Goal: Task Accomplishment & Management: Complete application form

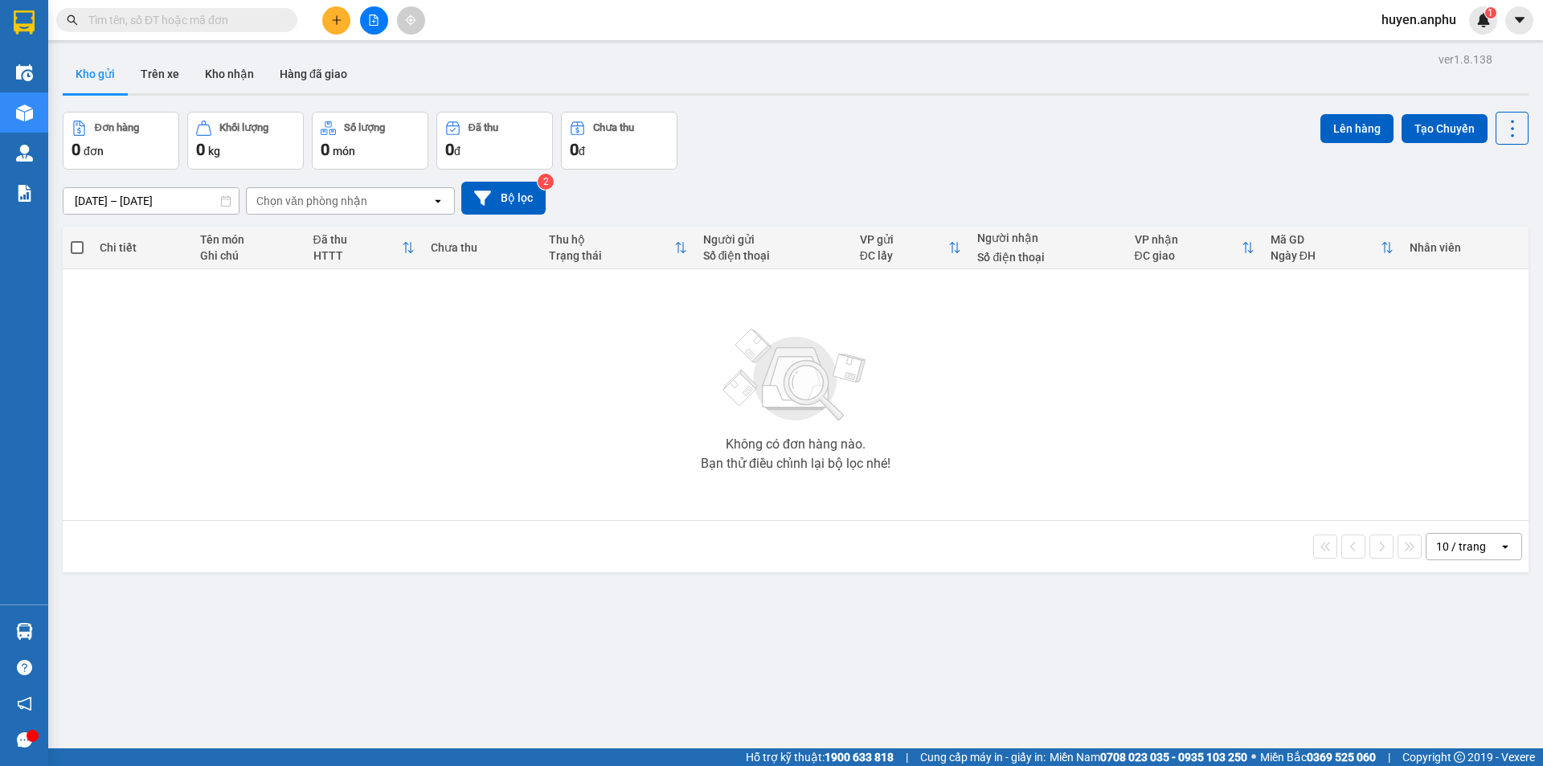
click at [1428, 20] on span "huyen.anphu" at bounding box center [1418, 20] width 100 height 20
click at [1414, 52] on span "Đăng xuất" at bounding box center [1426, 50] width 67 height 18
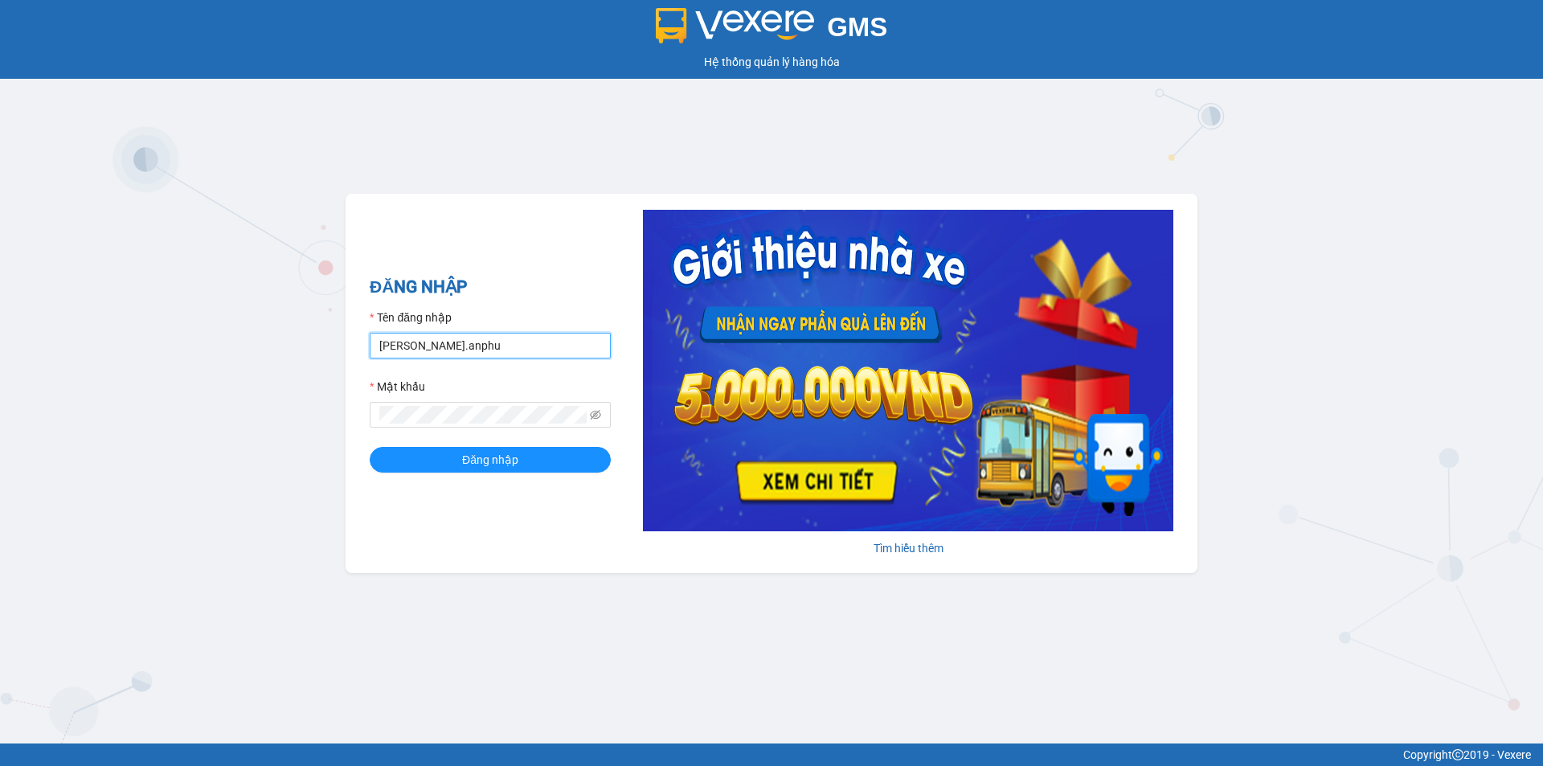
click at [476, 349] on input "[PERSON_NAME].anphu" at bounding box center [490, 346] width 241 height 26
type input "[PERSON_NAME].anphu"
click at [536, 464] on button "Đăng nhập" at bounding box center [490, 460] width 241 height 26
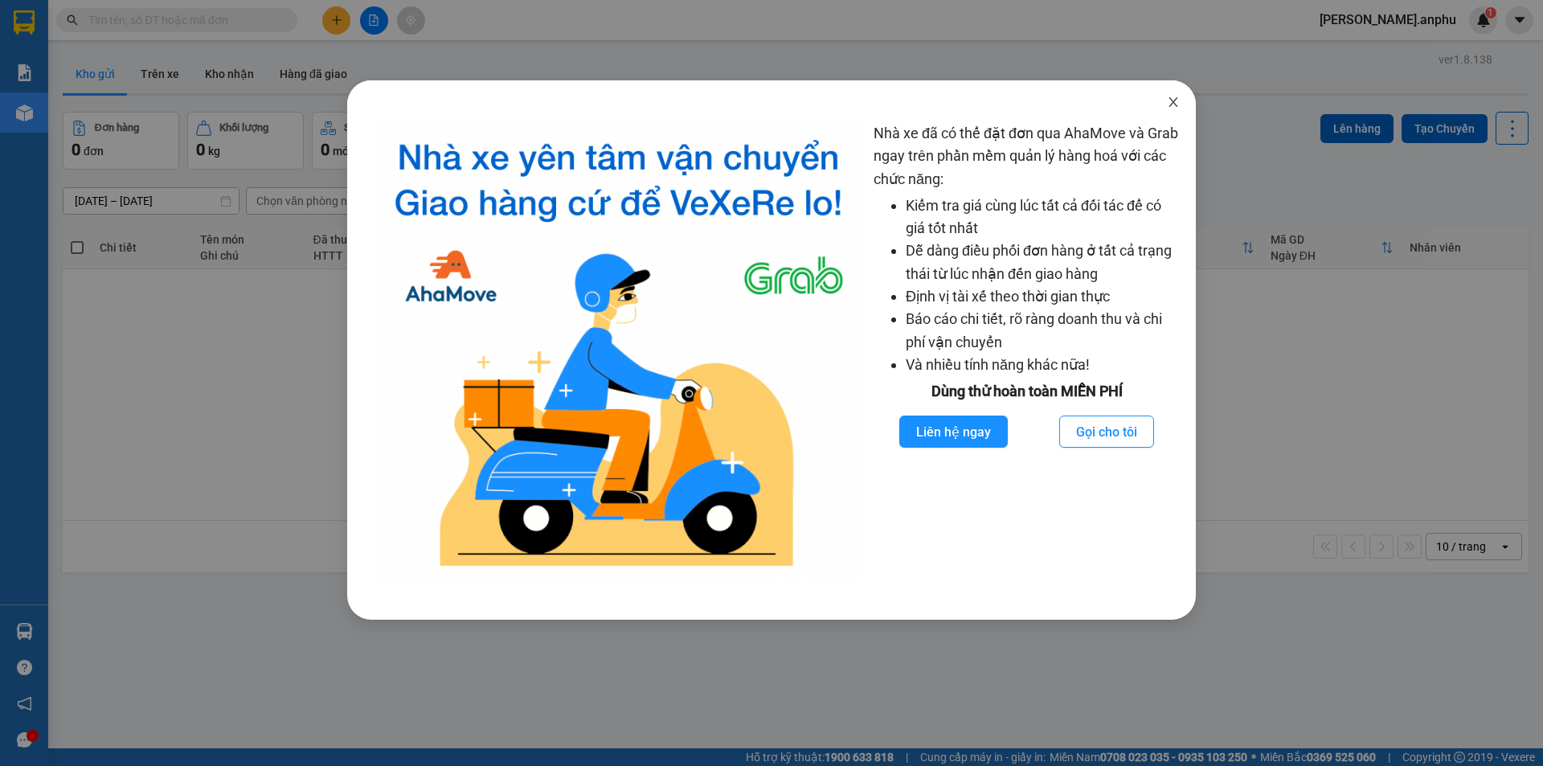
click at [1178, 97] on icon "close" at bounding box center [1173, 102] width 13 height 13
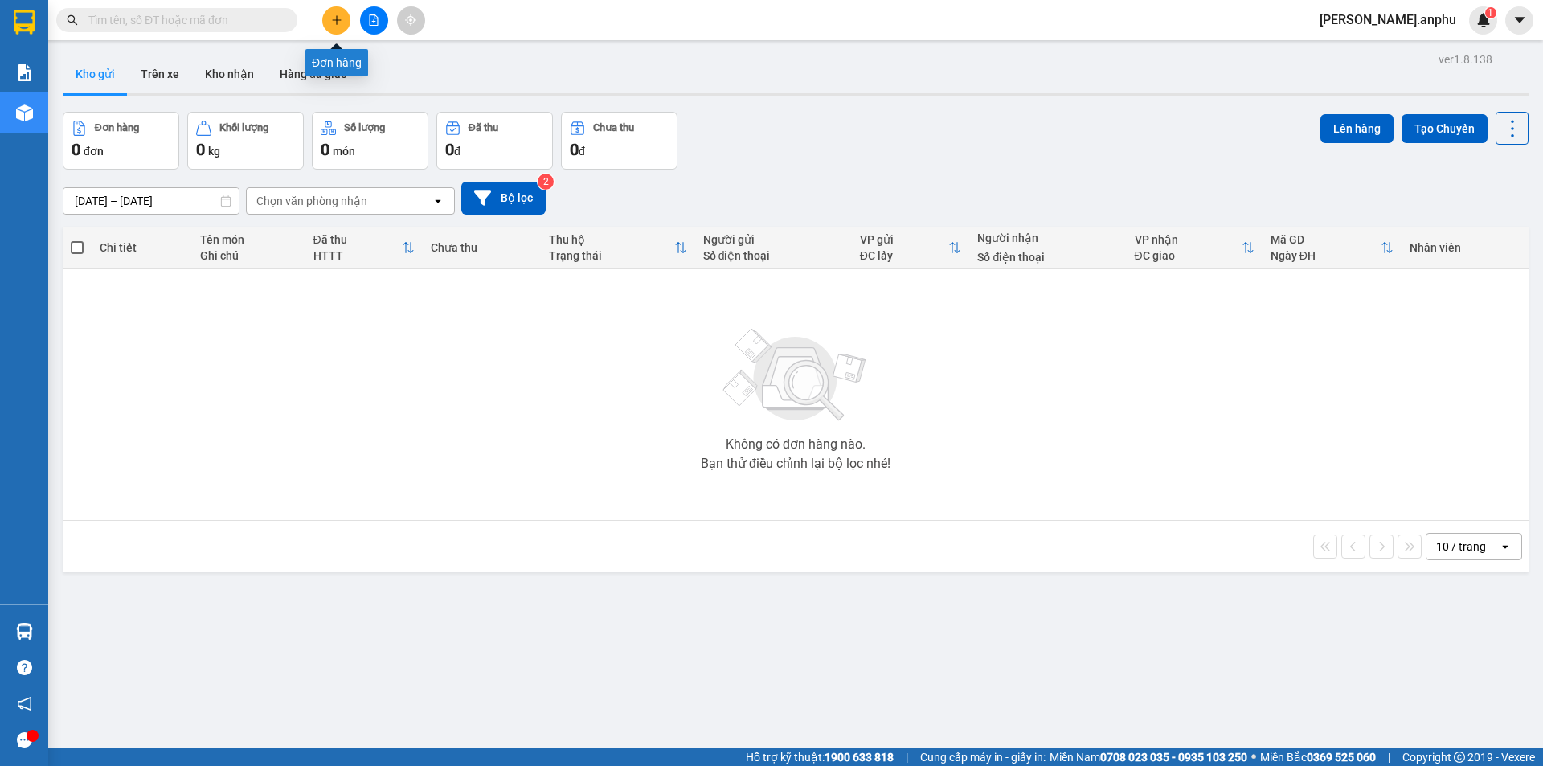
click at [340, 14] on button at bounding box center [336, 20] width 28 height 28
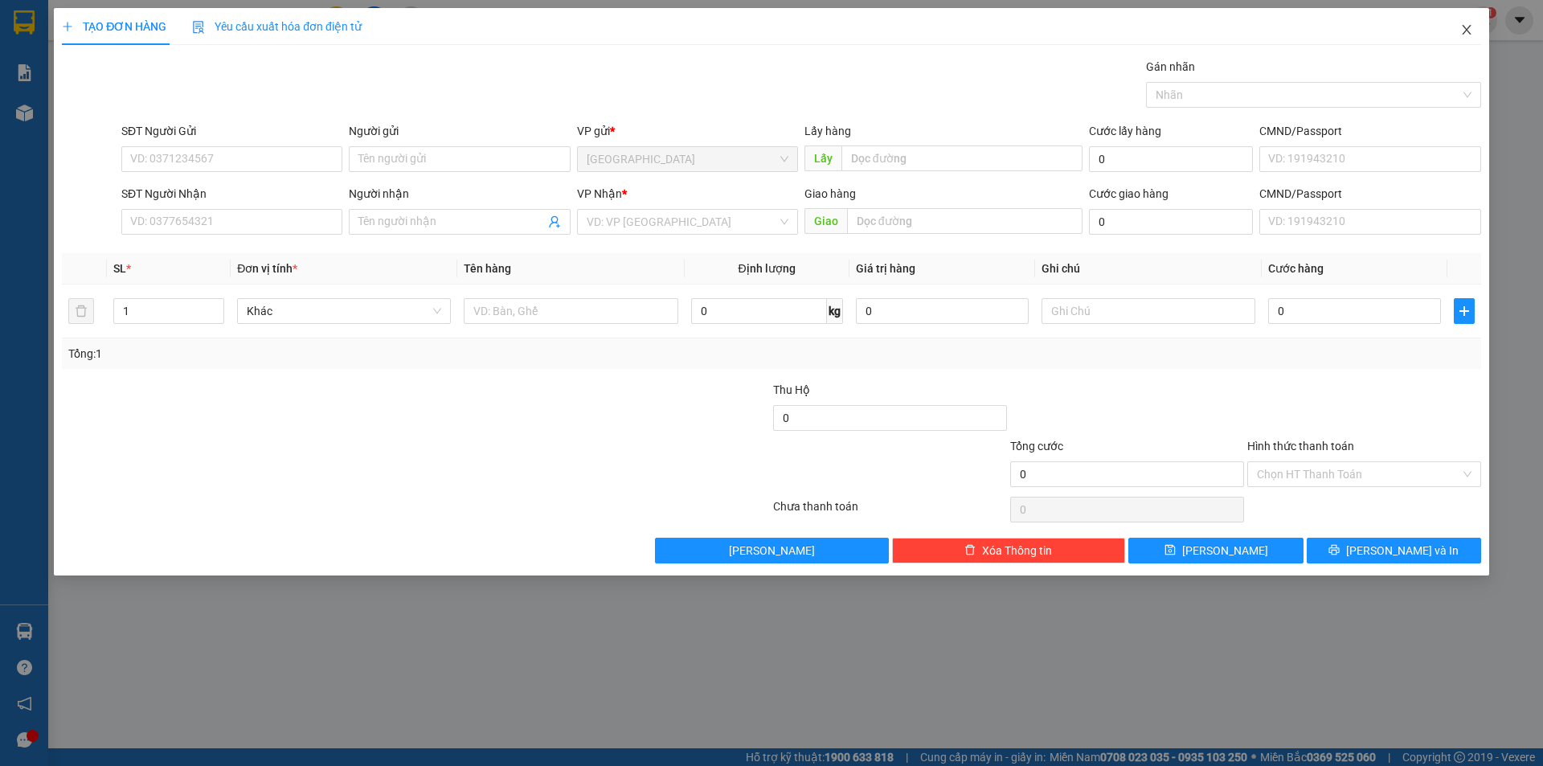
click at [1464, 29] on icon "close" at bounding box center [1466, 29] width 13 height 13
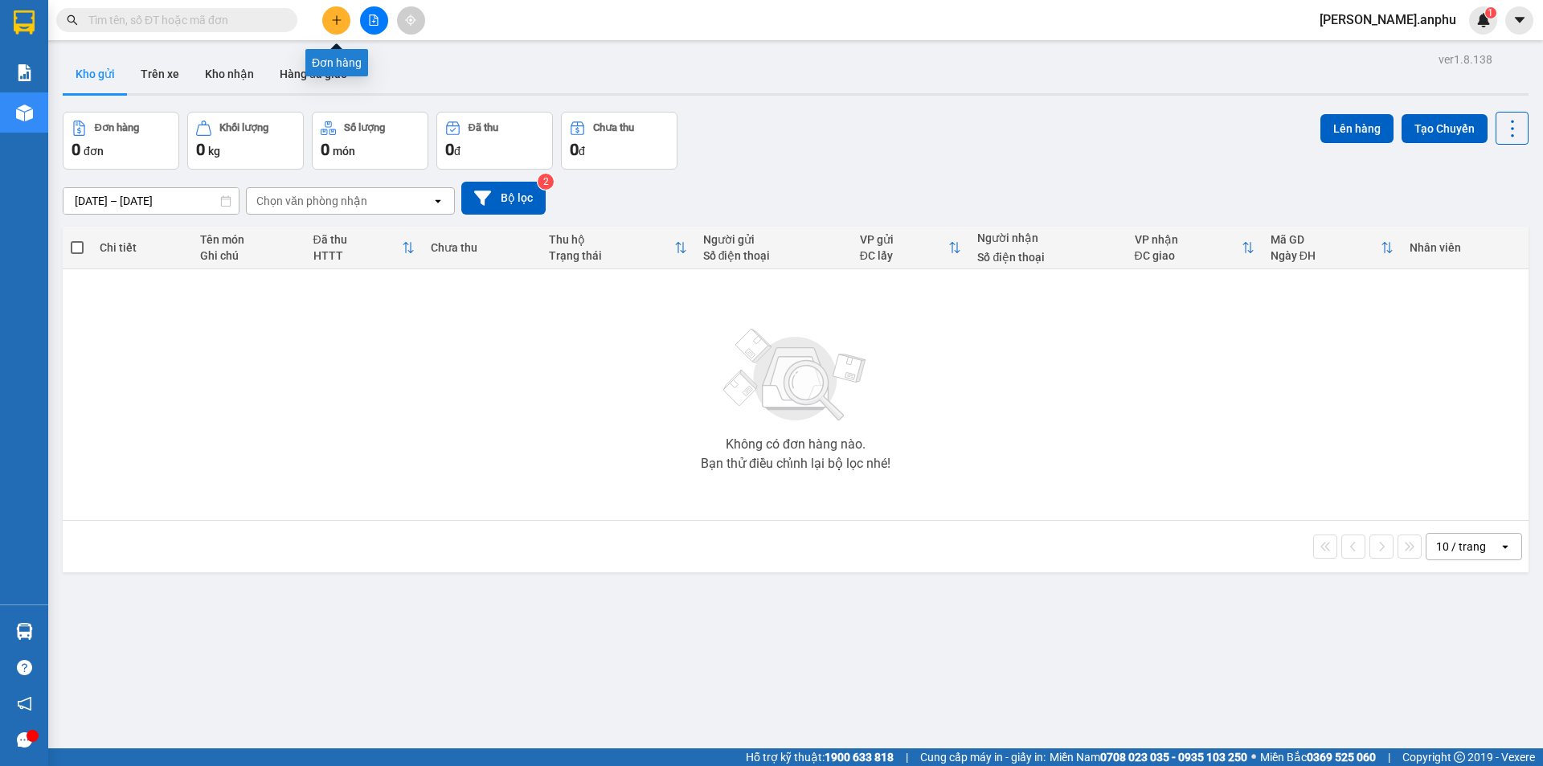
click at [344, 20] on button at bounding box center [336, 20] width 28 height 28
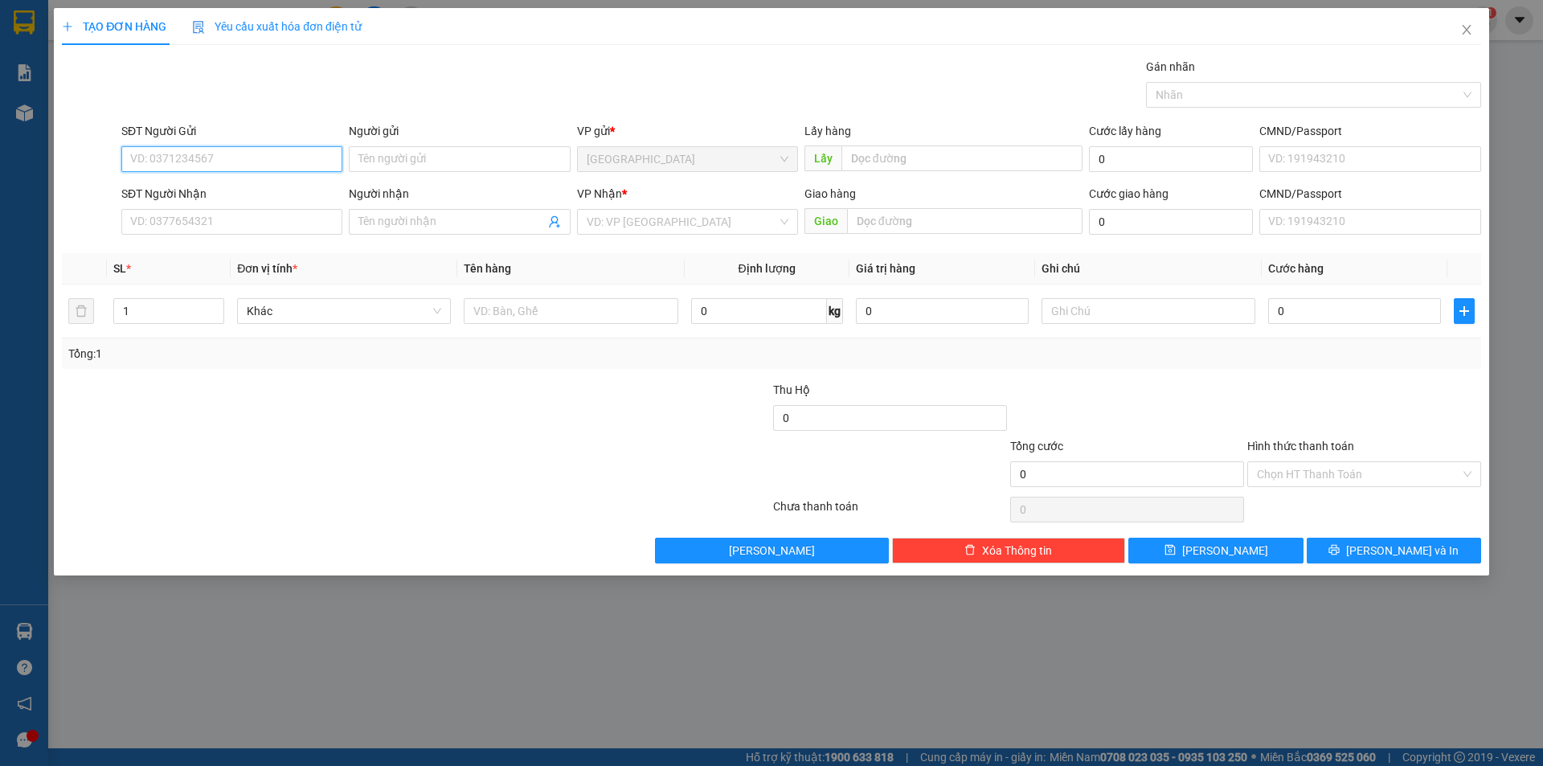
click at [261, 156] on input "SĐT Người Gửi" at bounding box center [231, 159] width 221 height 26
type input "0963435746"
click at [261, 219] on input "SĐT Người Nhận" at bounding box center [231, 222] width 221 height 26
click at [1470, 29] on icon "close" at bounding box center [1466, 29] width 13 height 13
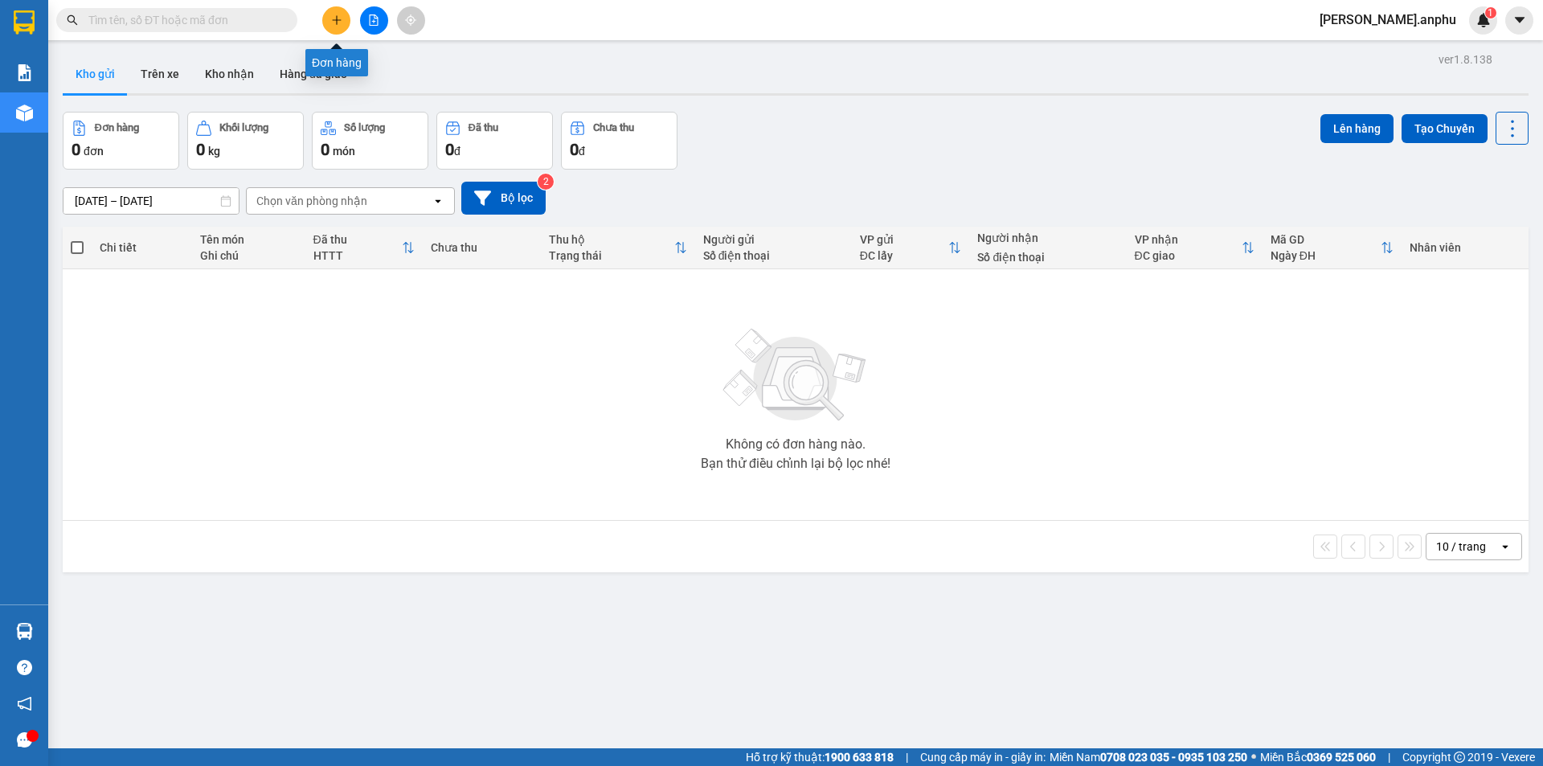
click at [339, 22] on icon "plus" at bounding box center [336, 19] width 11 height 11
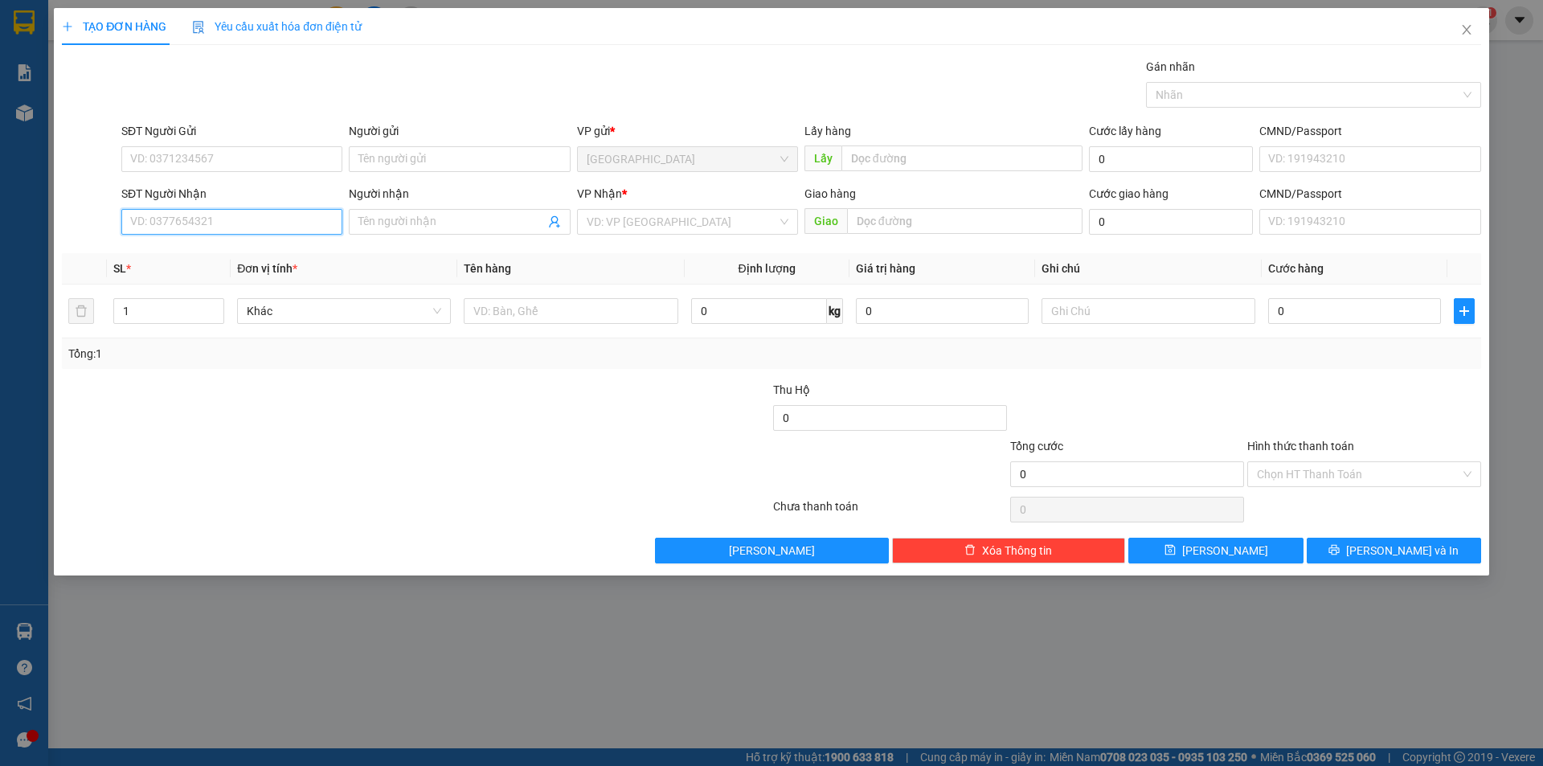
drag, startPoint x: 219, startPoint y: 227, endPoint x: 227, endPoint y: 227, distance: 8.8
click at [227, 227] on input "SĐT Người Nhận" at bounding box center [231, 222] width 221 height 26
type input "0939239384"
click at [665, 228] on input "search" at bounding box center [682, 222] width 190 height 24
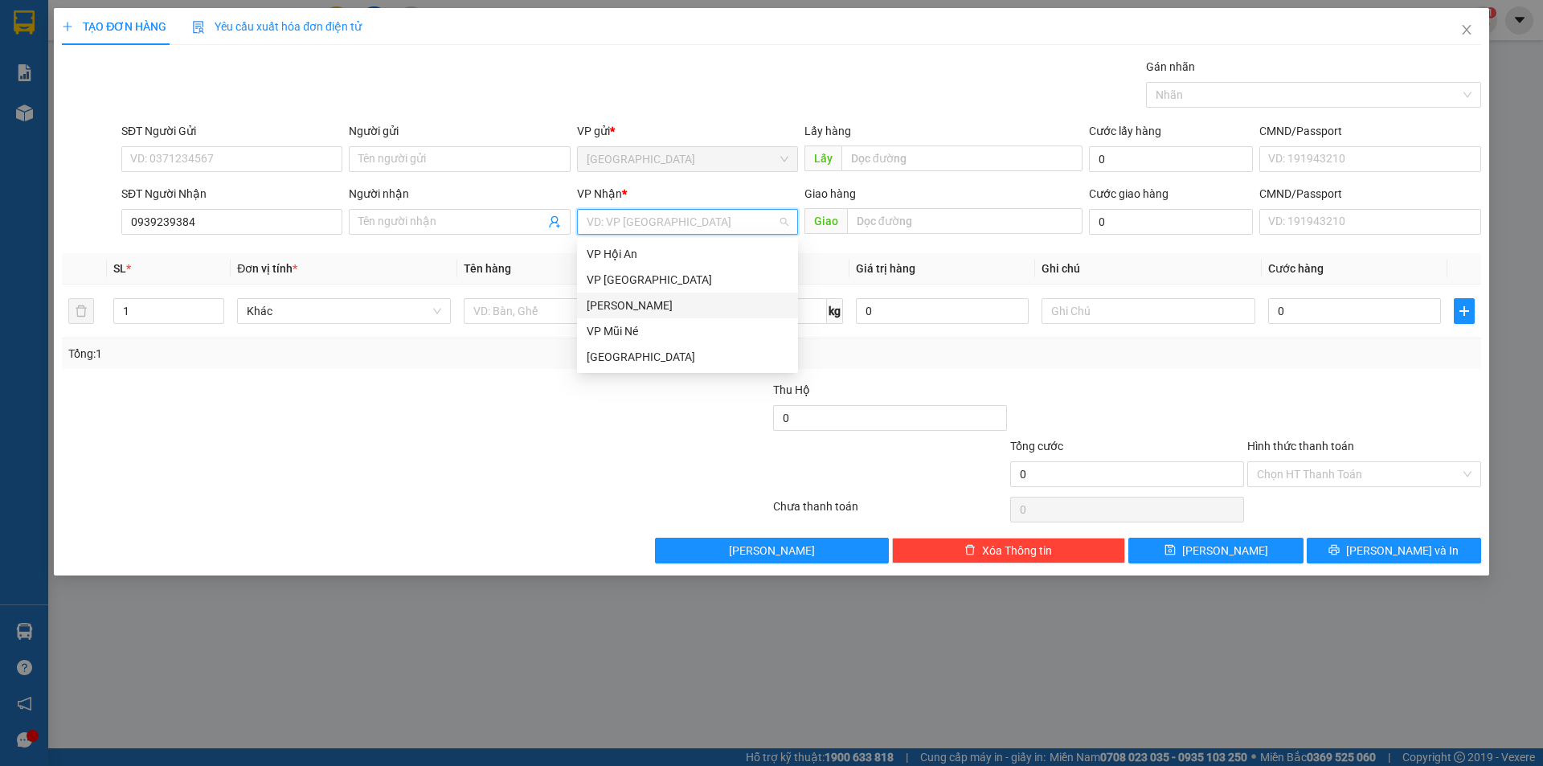
click at [635, 309] on div "[PERSON_NAME]" at bounding box center [688, 305] width 202 height 18
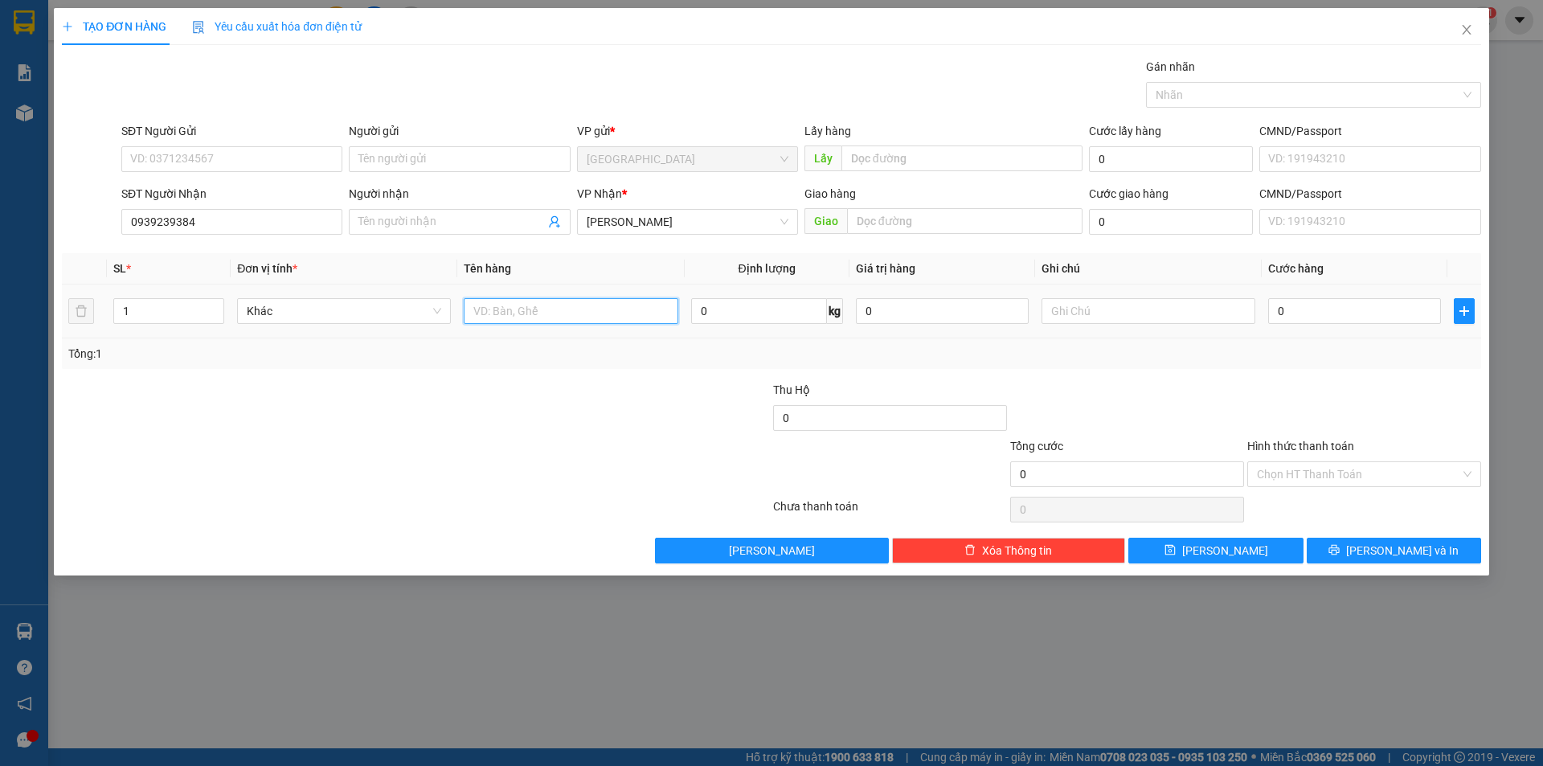
drag, startPoint x: 635, startPoint y: 309, endPoint x: 436, endPoint y: 324, distance: 199.9
click at [631, 309] on input "text" at bounding box center [571, 311] width 214 height 26
drag, startPoint x: 178, startPoint y: 313, endPoint x: 0, endPoint y: 348, distance: 181.8
click at [0, 362] on div "TẠO ĐƠN HÀNG Yêu cầu xuất [PERSON_NAME] điện tử Transit Pickup Surcharge Ids Tr…" at bounding box center [771, 383] width 1543 height 766
type input "4"
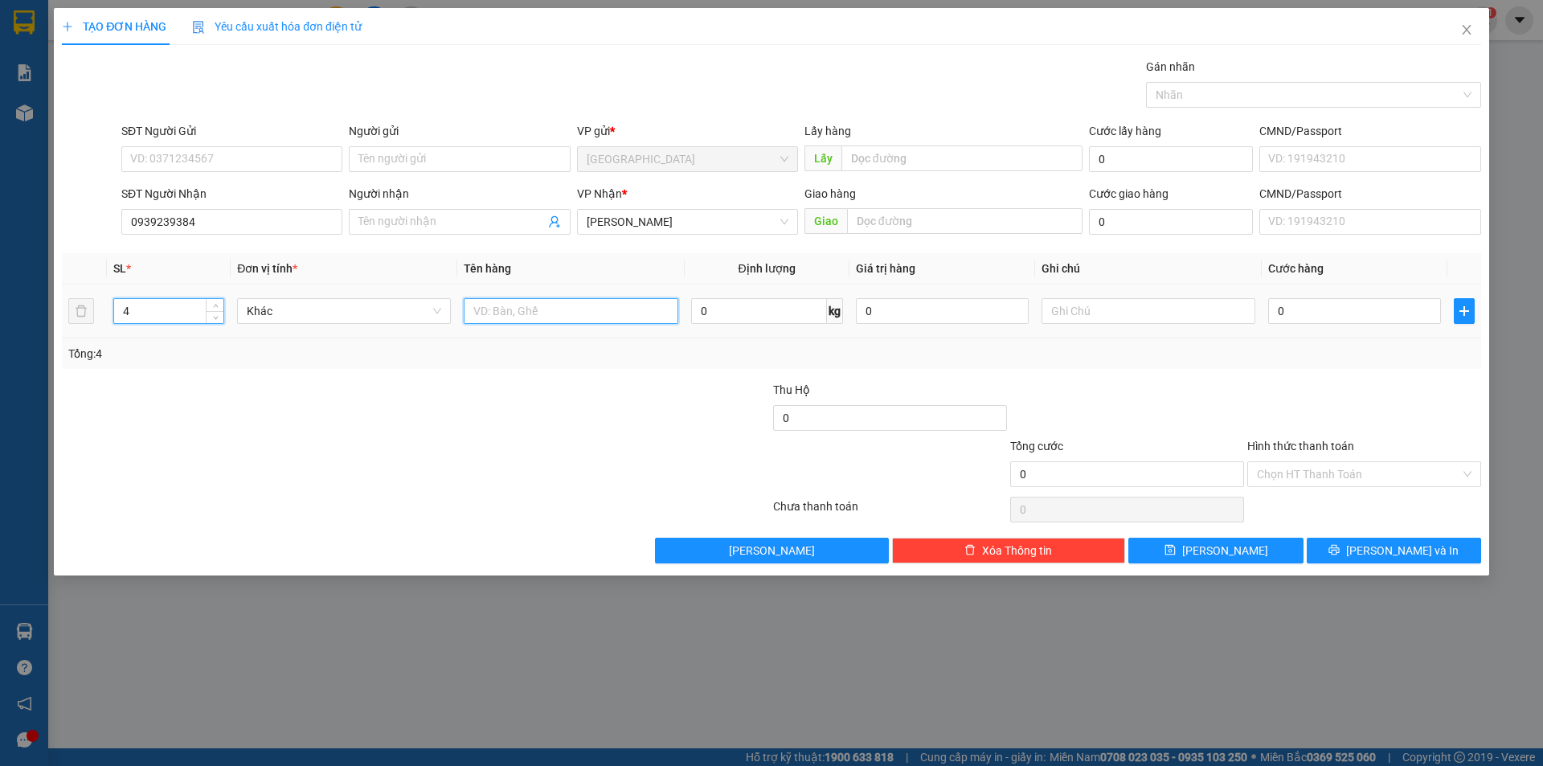
click at [579, 317] on input "text" at bounding box center [571, 311] width 214 height 26
type input "4t"
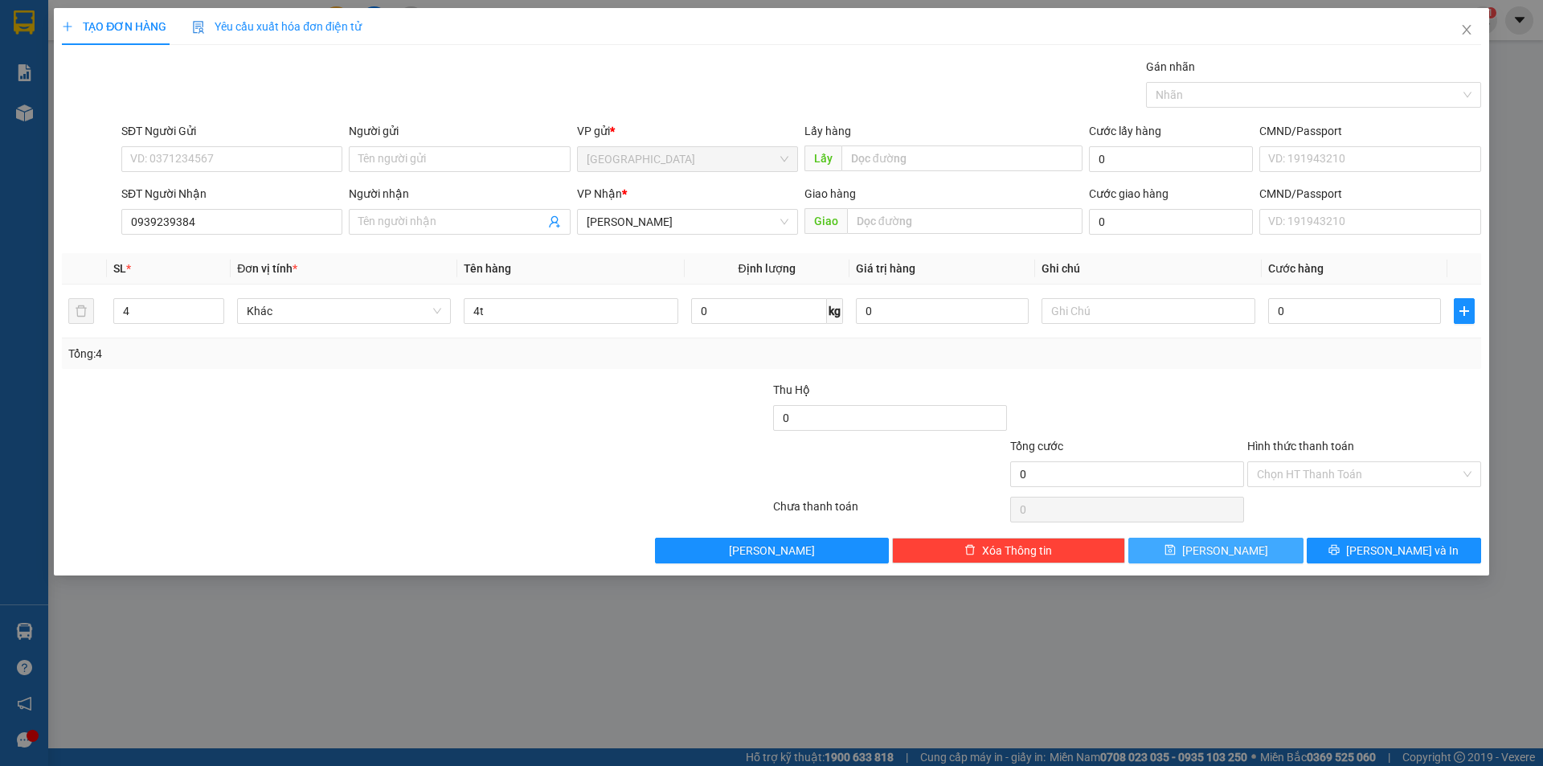
click at [1209, 542] on button "[PERSON_NAME]" at bounding box center [1215, 551] width 174 height 26
type input "1"
